Goal: Transaction & Acquisition: Purchase product/service

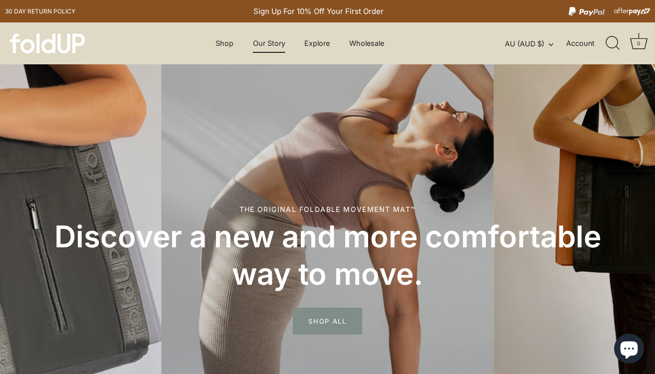
click at [271, 45] on link "Our Story" at bounding box center [269, 43] width 50 height 19
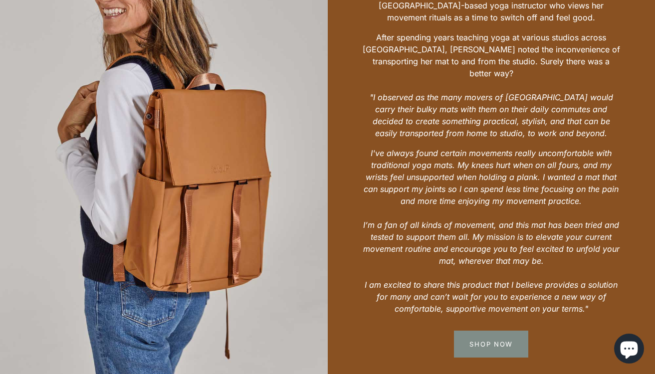
scroll to position [531, 0]
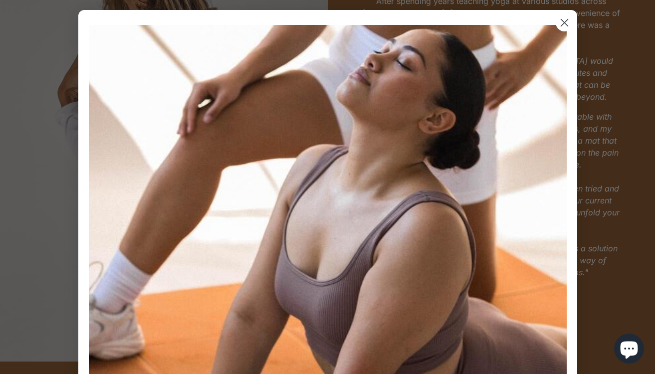
click at [558, 19] on circle "Close dialog" at bounding box center [564, 22] width 16 height 16
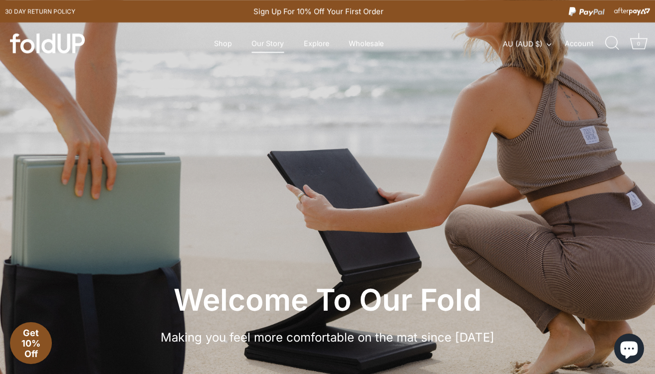
scroll to position [0, 0]
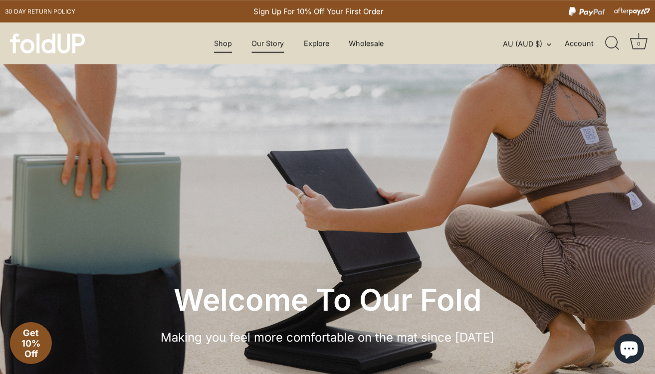
click at [225, 43] on link "Shop" at bounding box center [222, 43] width 35 height 19
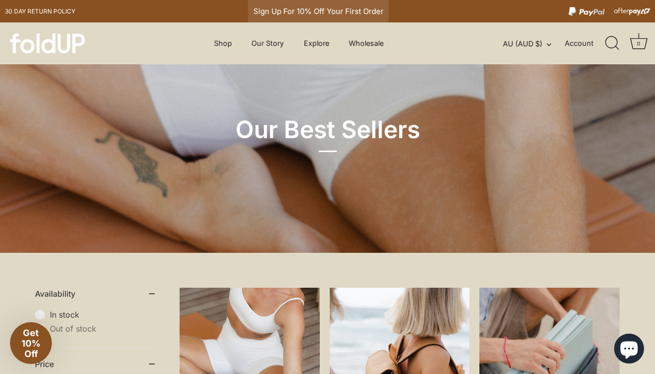
scroll to position [0, 1]
click at [221, 42] on link "Shop" at bounding box center [222, 43] width 35 height 19
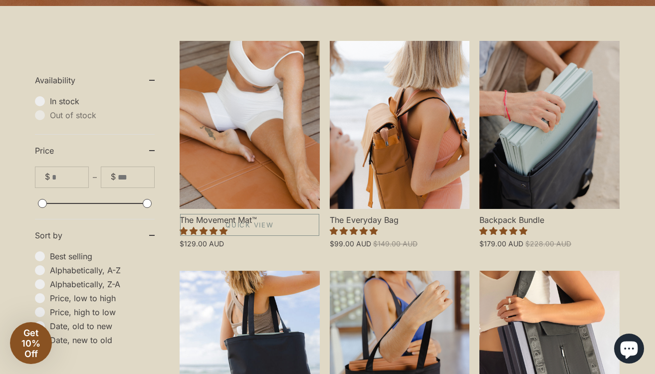
scroll to position [247, 0]
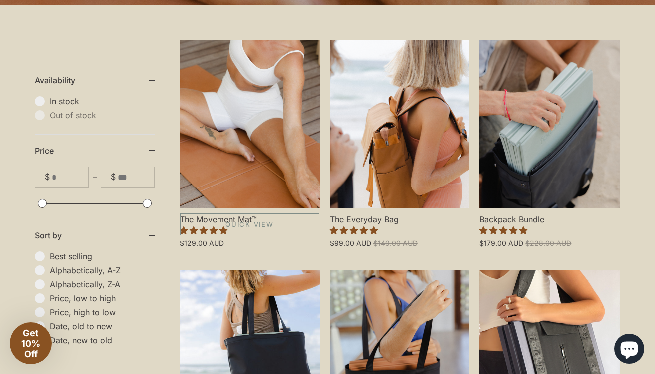
click at [260, 105] on link "The Movement Mat™" at bounding box center [250, 124] width 140 height 168
